Goal: Navigation & Orientation: Find specific page/section

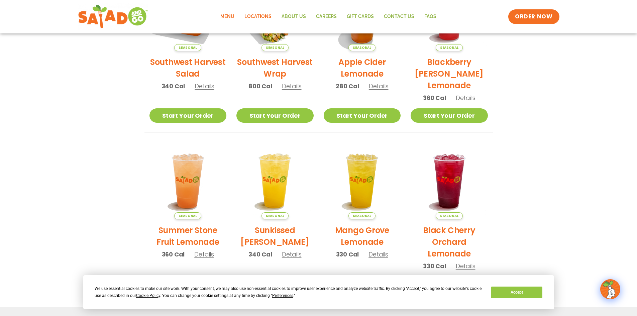
scroll to position [180, 0]
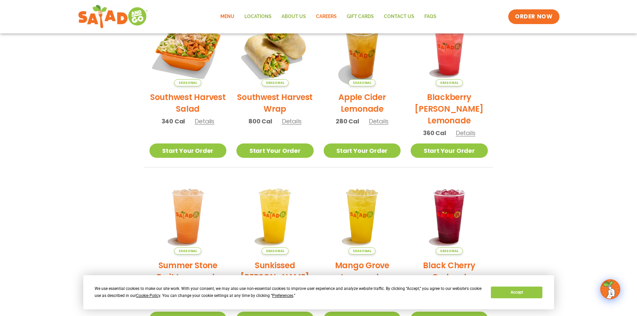
click at [332, 15] on link "Careers" at bounding box center [326, 16] width 31 height 15
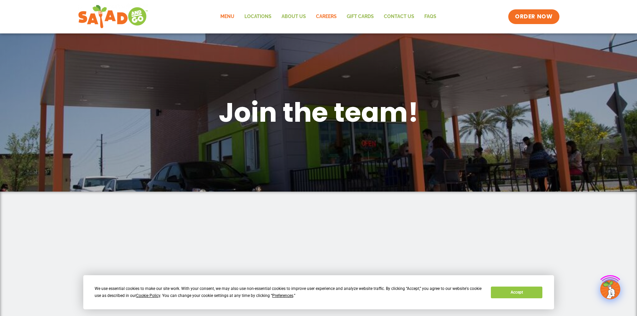
click at [226, 16] on link "Menu" at bounding box center [227, 16] width 24 height 15
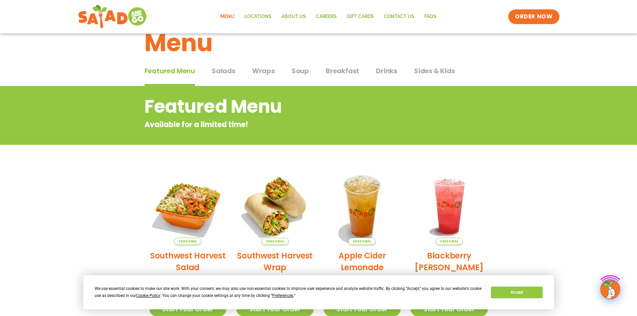
scroll to position [33, 0]
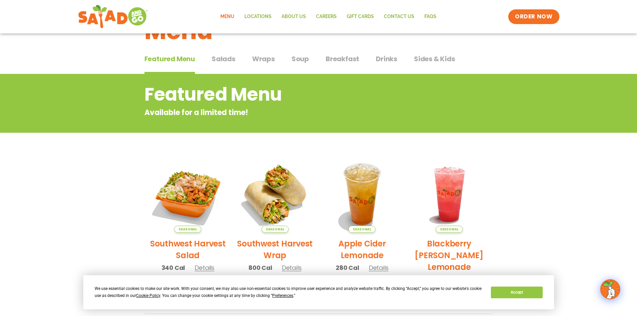
click at [228, 58] on span "Salads" at bounding box center [224, 59] width 24 height 10
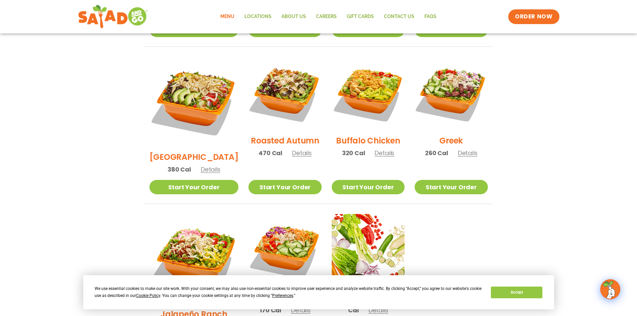
scroll to position [335, 0]
